Goal: Find specific page/section: Find specific page/section

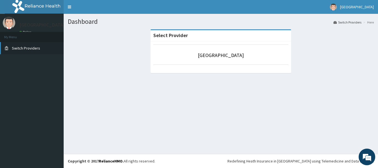
click at [26, 50] on span "Switch Providers" at bounding box center [26, 48] width 28 height 5
click at [26, 48] on span "Switch Providers" at bounding box center [26, 48] width 28 height 5
